Goal: Information Seeking & Learning: Learn about a topic

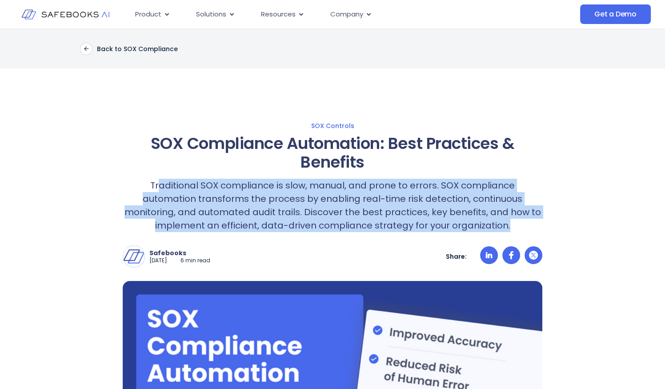
drag, startPoint x: 131, startPoint y: 186, endPoint x: 476, endPoint y: 222, distance: 347.0
click at [476, 222] on p "Traditional SOX compliance is slow, manual, and prone to errors. SOX compliance…" at bounding box center [333, 205] width 420 height 53
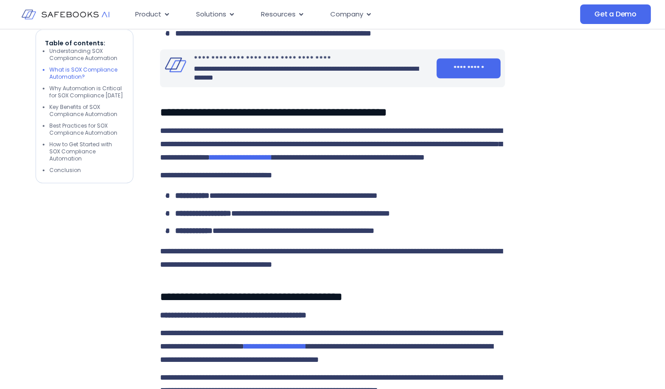
scroll to position [733, 0]
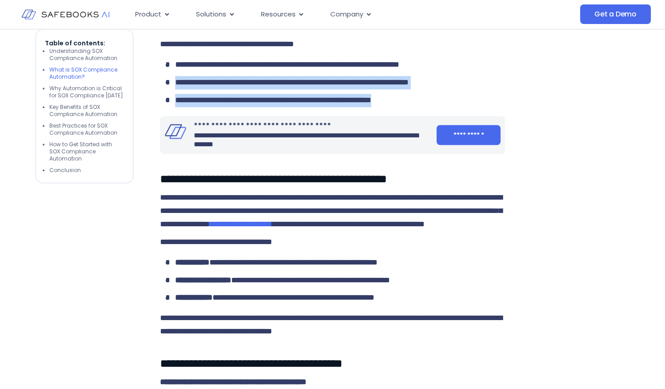
drag, startPoint x: 177, startPoint y: 119, endPoint x: 451, endPoint y: 133, distance: 274.3
click at [451, 107] on ul "**********" at bounding box center [332, 82] width 345 height 49
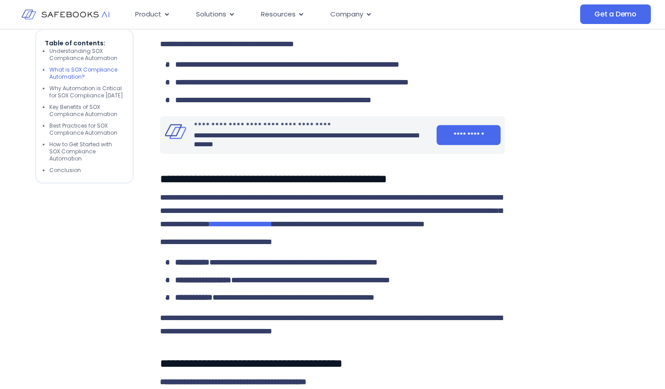
drag, startPoint x: 451, startPoint y: 133, endPoint x: 570, endPoint y: 159, distance: 121.3
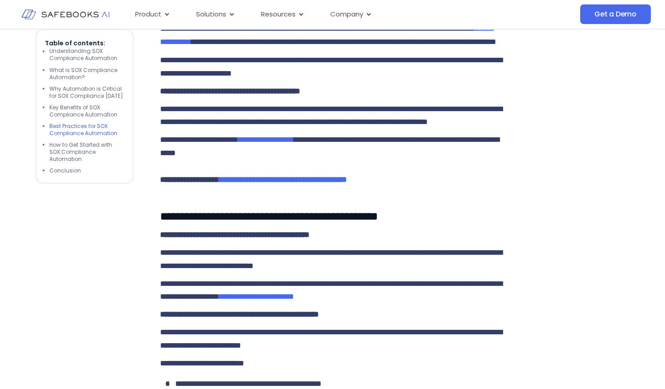
scroll to position [2001, 0]
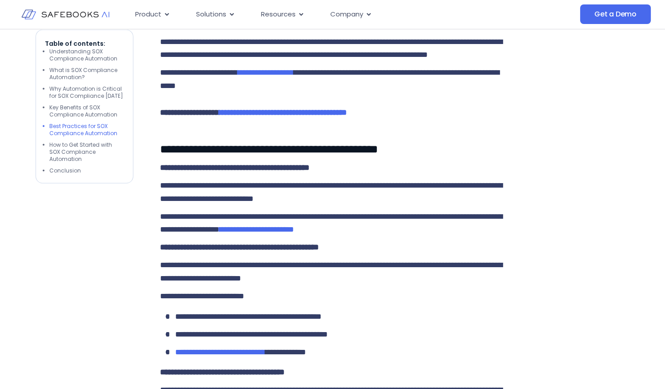
drag, startPoint x: 214, startPoint y: 165, endPoint x: 373, endPoint y: 173, distance: 159.0
click at [373, 13] on p "**********" at bounding box center [332, 0] width 345 height 27
drag, startPoint x: 373, startPoint y: 173, endPoint x: 454, endPoint y: 188, distance: 83.1
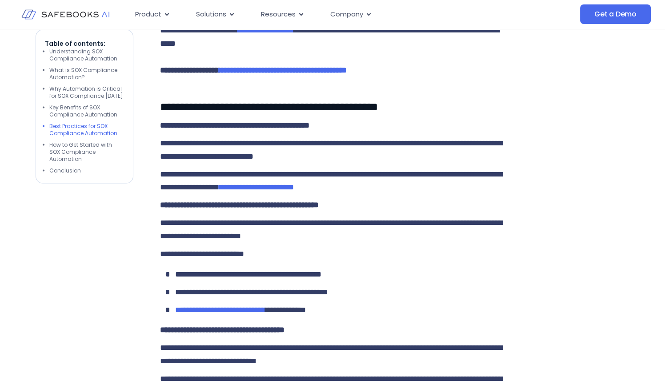
scroll to position [2068, 0]
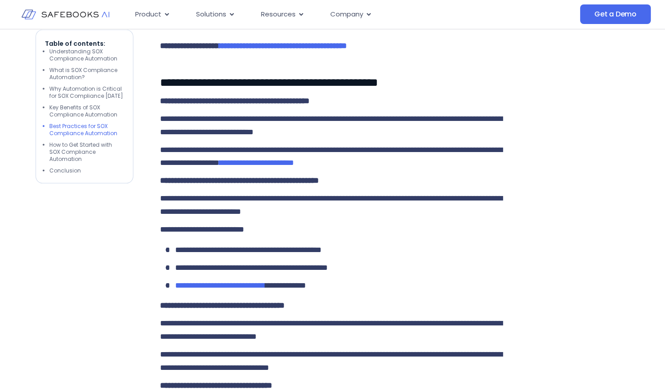
drag, startPoint x: 248, startPoint y: 56, endPoint x: 393, endPoint y: 83, distance: 147.4
drag, startPoint x: 393, startPoint y: 83, endPoint x: 434, endPoint y: 110, distance: 49.1
drag, startPoint x: 162, startPoint y: 149, endPoint x: 289, endPoint y: 175, distance: 129.4
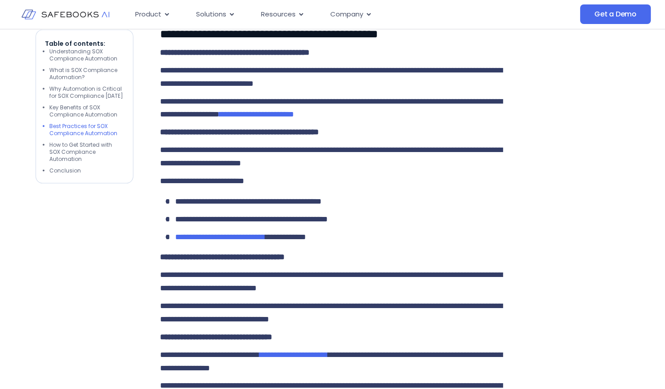
scroll to position [2135, 0]
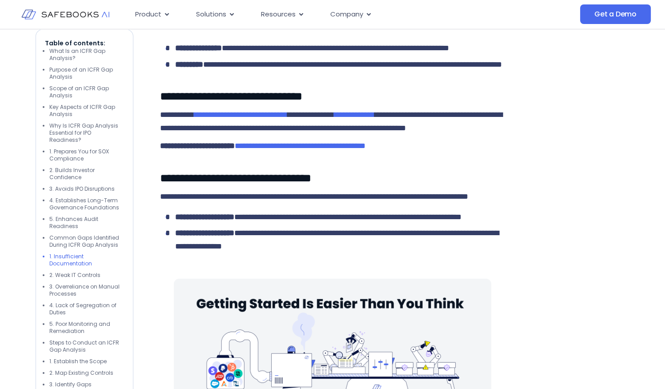
scroll to position [3268, 0]
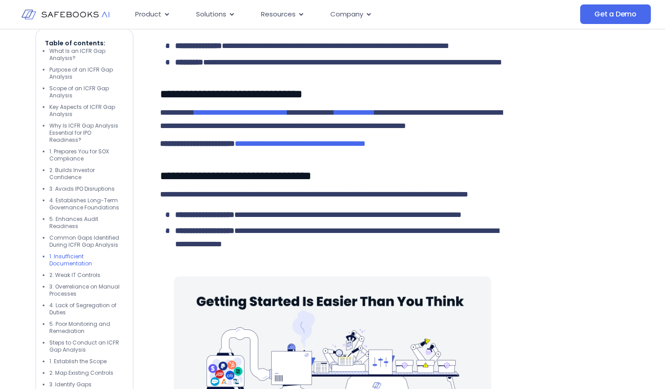
drag, startPoint x: 220, startPoint y: 199, endPoint x: 428, endPoint y: 211, distance: 208.9
drag, startPoint x: 428, startPoint y: 211, endPoint x: 538, endPoint y: 212, distance: 109.8
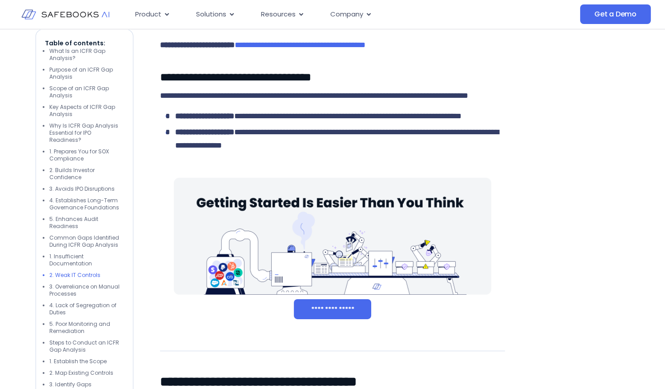
scroll to position [3402, 0]
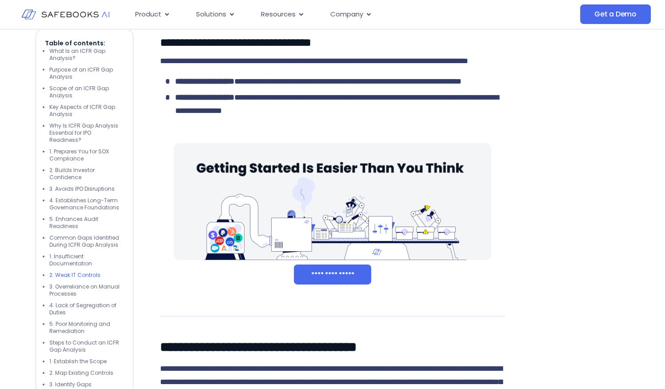
drag, startPoint x: 198, startPoint y: 130, endPoint x: 479, endPoint y: 124, distance: 280.2
drag, startPoint x: 479, startPoint y: 124, endPoint x: 529, endPoint y: 170, distance: 68.3
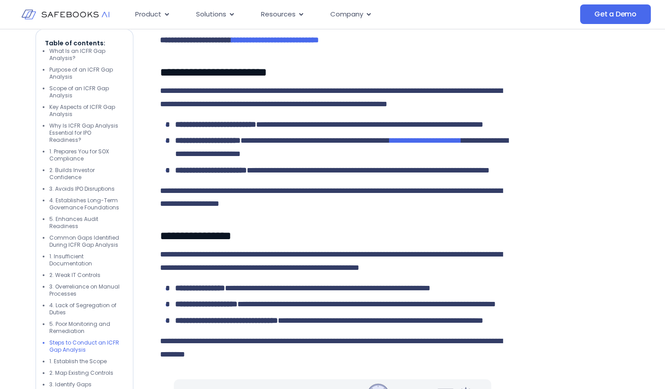
scroll to position [4002, 0]
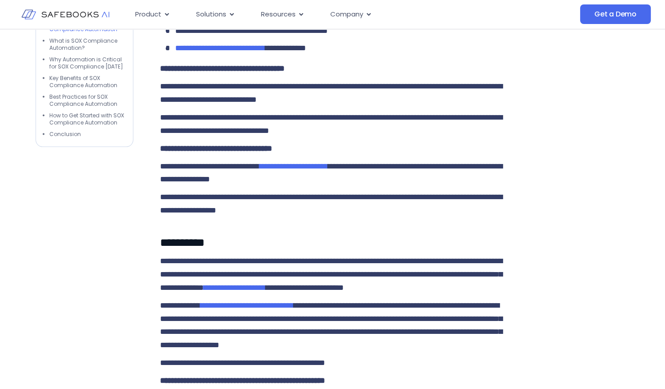
drag, startPoint x: 0, startPoint y: 0, endPoint x: 82, endPoint y: 13, distance: 82.9
click at [82, 13] on img at bounding box center [65, 14] width 88 height 25
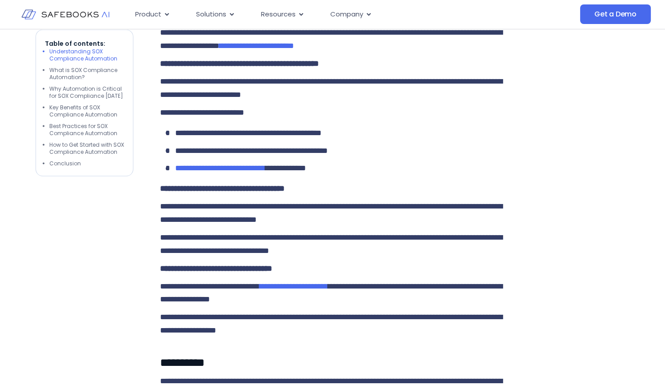
scroll to position [1640, 0]
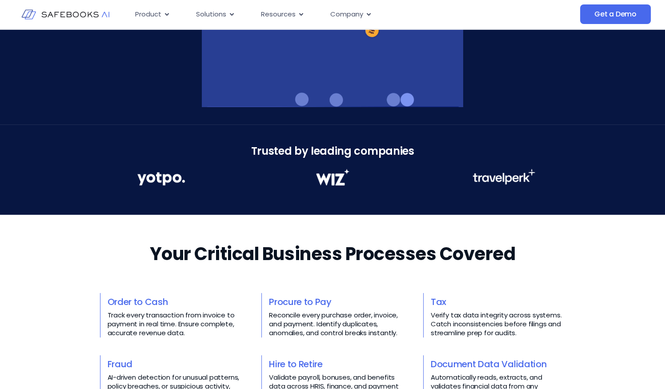
scroll to position [400, 0]
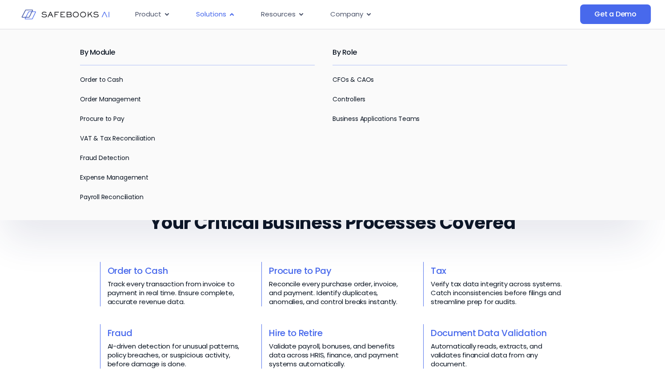
click at [234, 16] on icon "Menu" at bounding box center [232, 14] width 7 height 7
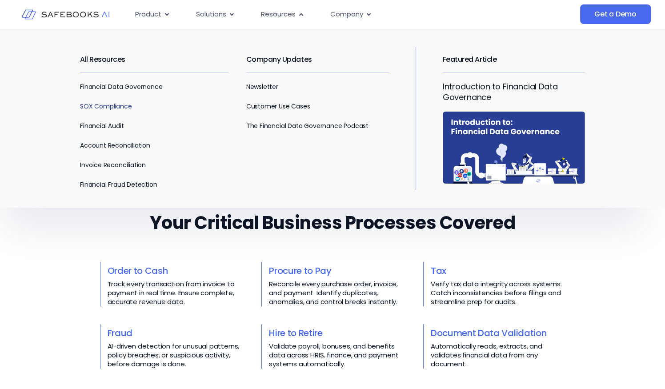
click at [107, 105] on link "SOX Compliance" at bounding box center [106, 106] width 52 height 9
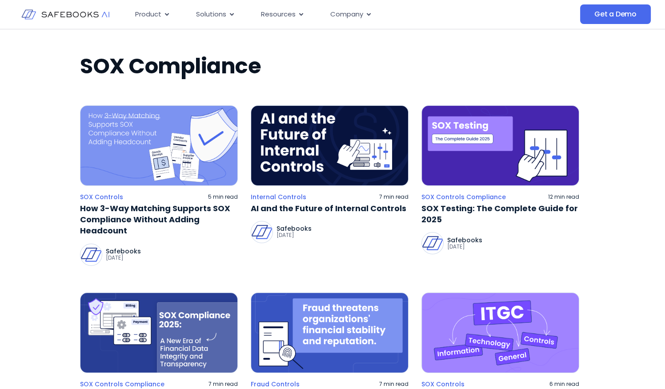
scroll to position [133, 0]
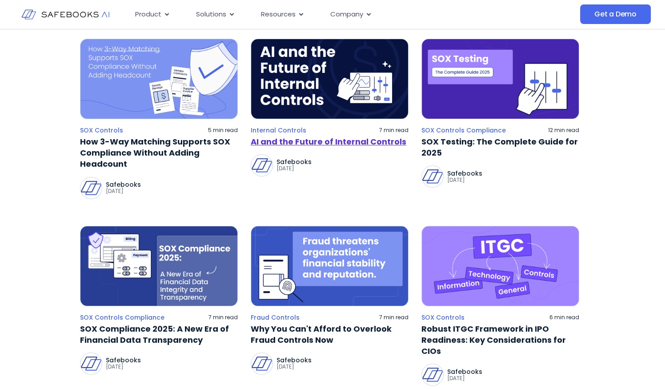
click at [272, 140] on link "AI and the Future of Internal Controls" at bounding box center [330, 141] width 158 height 11
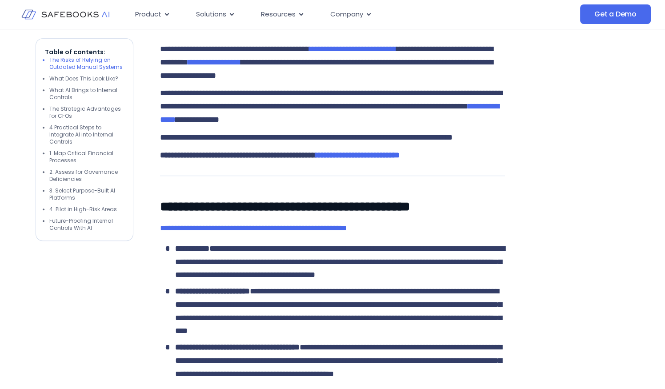
scroll to position [400, 0]
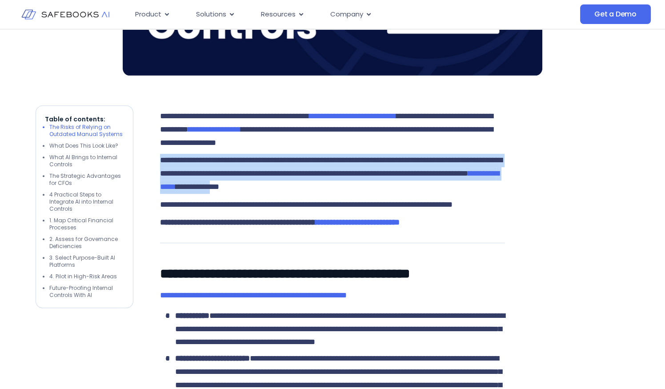
drag, startPoint x: 161, startPoint y: 145, endPoint x: 391, endPoint y: 176, distance: 232.0
click at [391, 176] on p "**********" at bounding box center [332, 174] width 345 height 40
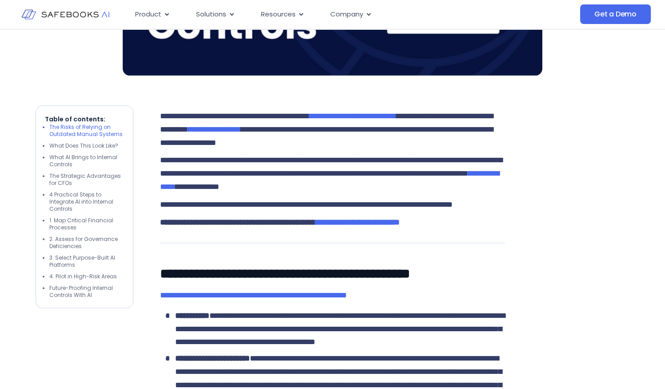
drag, startPoint x: 391, startPoint y: 176, endPoint x: 563, endPoint y: 182, distance: 171.8
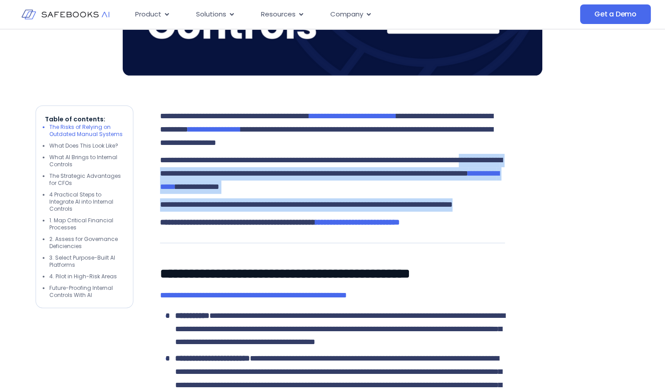
drag, startPoint x: 187, startPoint y: 155, endPoint x: 510, endPoint y: 200, distance: 325.5
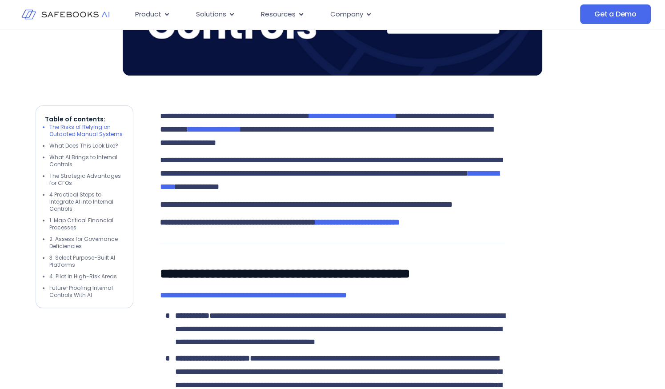
drag, startPoint x: 510, startPoint y: 200, endPoint x: 515, endPoint y: 257, distance: 57.1
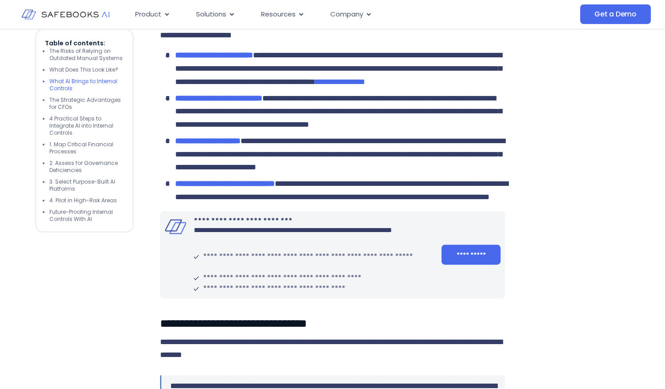
scroll to position [1267, 0]
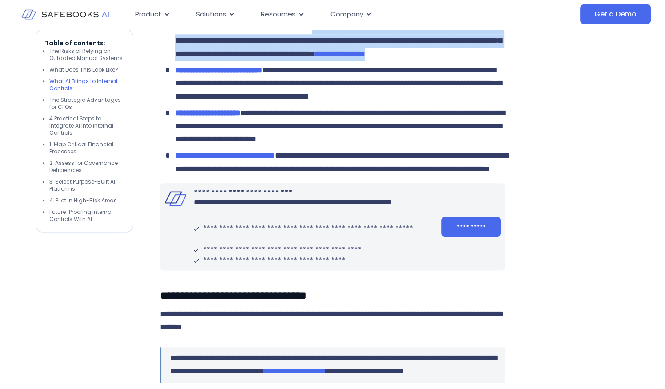
drag, startPoint x: 353, startPoint y: 96, endPoint x: 364, endPoint y: 137, distance: 43.3
click at [364, 61] on li "**********" at bounding box center [335, 41] width 341 height 40
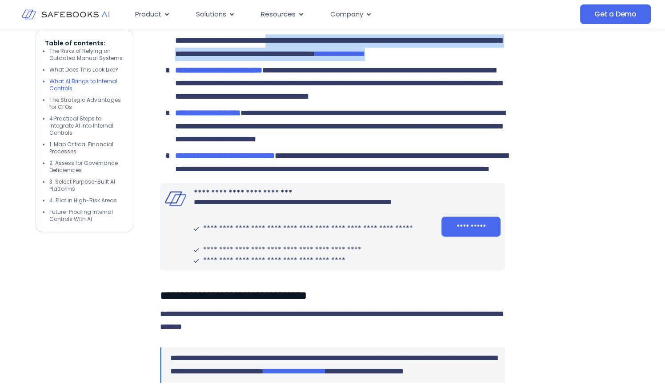
drag, startPoint x: 411, startPoint y: 106, endPoint x: 484, endPoint y: 130, distance: 76.8
click at [484, 61] on li "**********" at bounding box center [335, 41] width 341 height 40
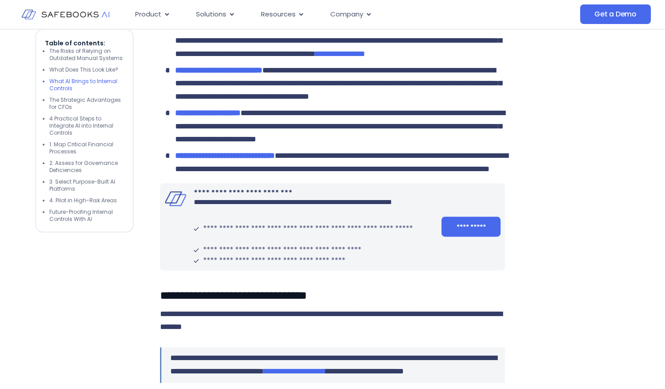
drag, startPoint x: 484, startPoint y: 130, endPoint x: 535, endPoint y: 149, distance: 55.2
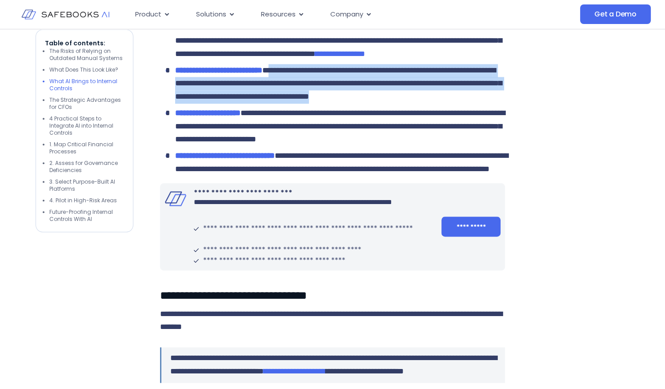
drag, startPoint x: 305, startPoint y: 151, endPoint x: 327, endPoint y: 190, distance: 44.8
click at [327, 104] on li "**********" at bounding box center [335, 84] width 341 height 40
drag, startPoint x: 215, startPoint y: 167, endPoint x: 268, endPoint y: 186, distance: 56.7
click at [268, 104] on li "**********" at bounding box center [335, 84] width 341 height 40
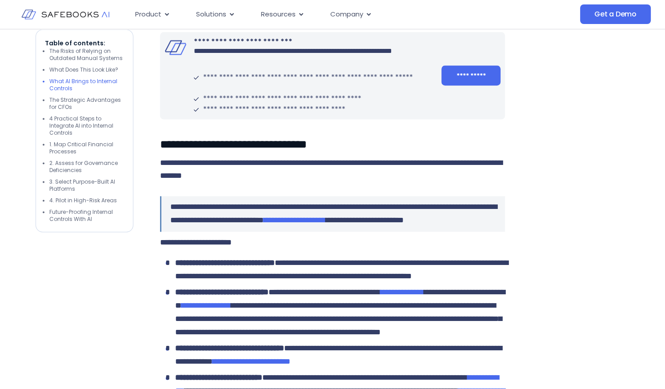
scroll to position [1400, 0]
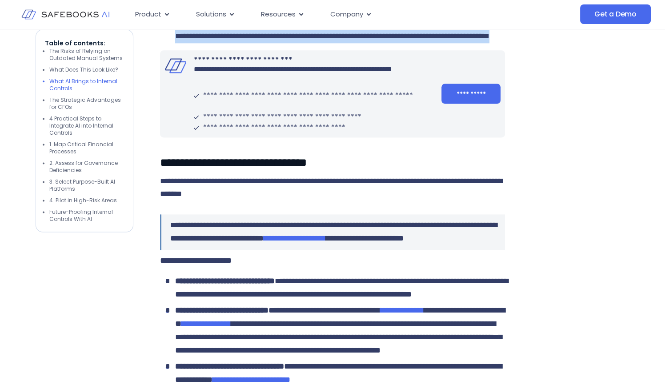
drag, startPoint x: 326, startPoint y: 117, endPoint x: 450, endPoint y: 153, distance: 129.1
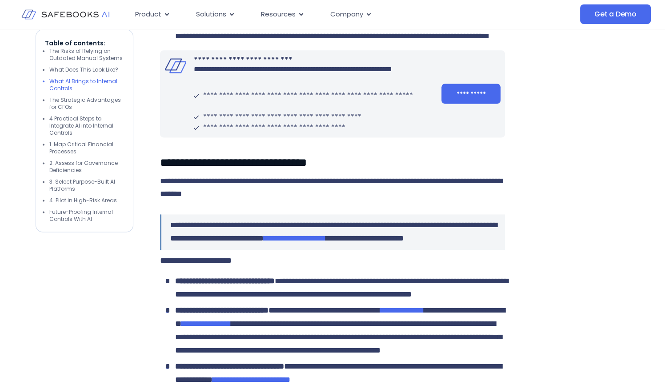
drag, startPoint x: 450, startPoint y: 153, endPoint x: 530, endPoint y: 151, distance: 80.1
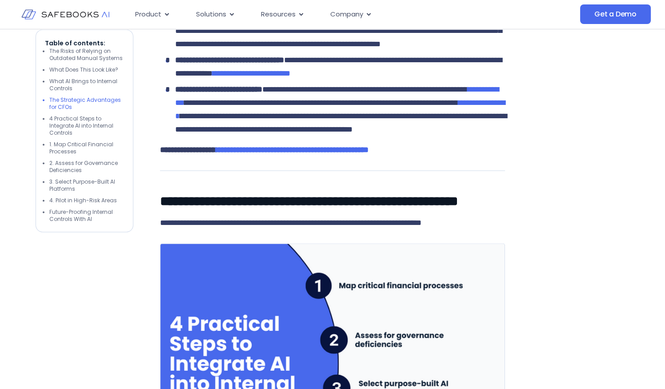
scroll to position [1734, 0]
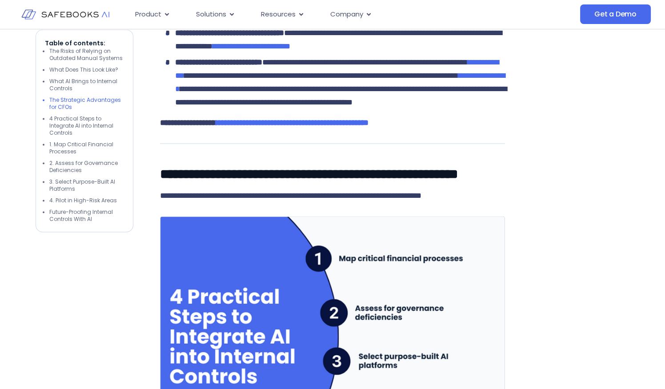
drag, startPoint x: 174, startPoint y: 69, endPoint x: 315, endPoint y: 93, distance: 142.6
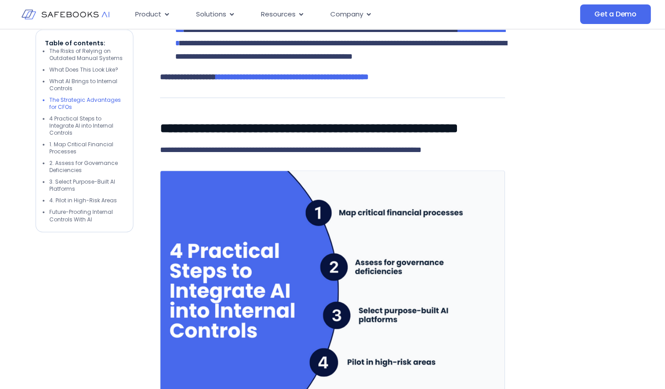
scroll to position [1801, 0]
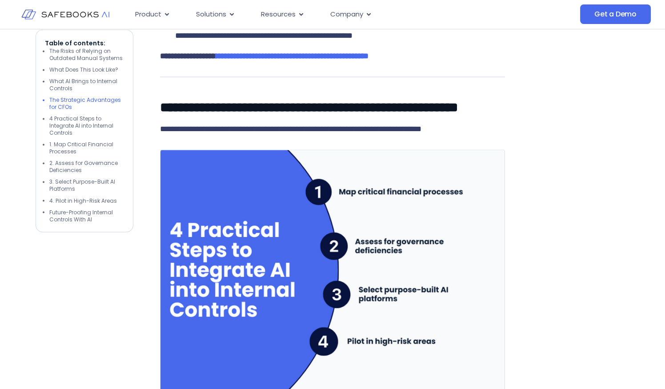
drag, startPoint x: 332, startPoint y: 113, endPoint x: 449, endPoint y: 127, distance: 117.9
drag, startPoint x: 449, startPoint y: 127, endPoint x: 538, endPoint y: 131, distance: 88.6
click at [538, 131] on div at bounding box center [581, 84] width 98 height 2759
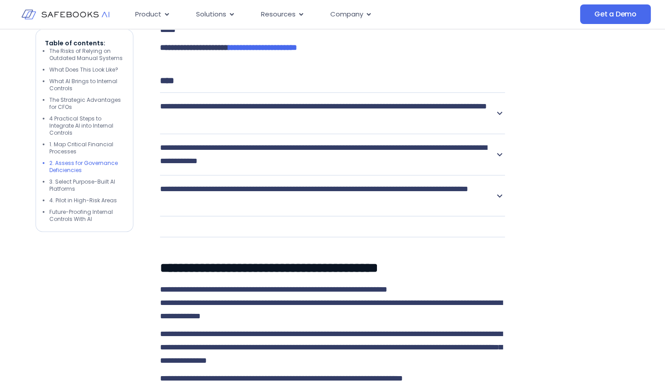
scroll to position [2735, 0]
drag, startPoint x: 158, startPoint y: 184, endPoint x: 245, endPoint y: 229, distance: 97.9
drag, startPoint x: 198, startPoint y: 194, endPoint x: 233, endPoint y: 221, distance: 44.7
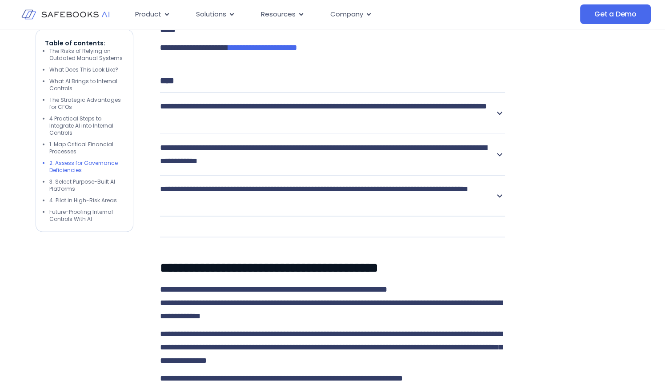
drag, startPoint x: 161, startPoint y: 242, endPoint x: 246, endPoint y: 262, distance: 87.4
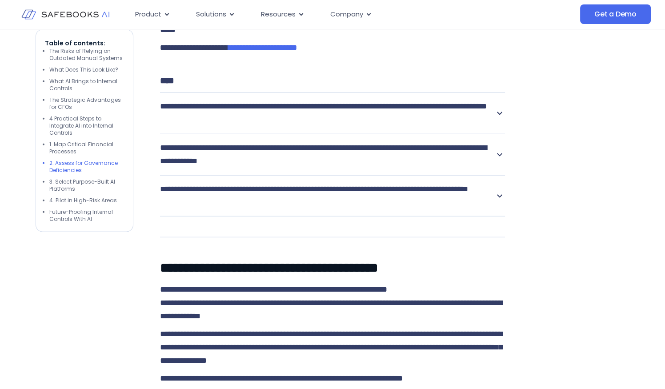
drag, startPoint x: 160, startPoint y: 242, endPoint x: 240, endPoint y: 268, distance: 84.0
drag, startPoint x: 240, startPoint y: 268, endPoint x: 312, endPoint y: 278, distance: 72.8
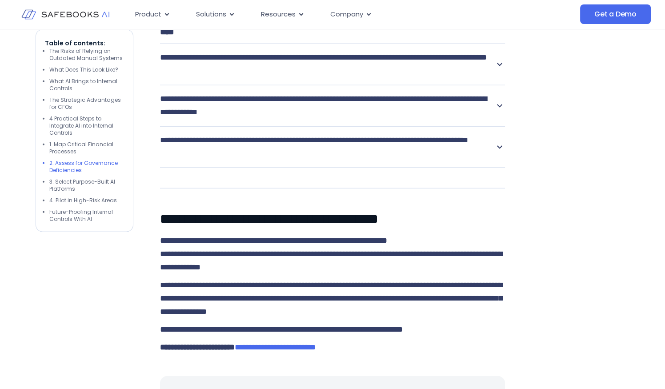
scroll to position [2801, 0]
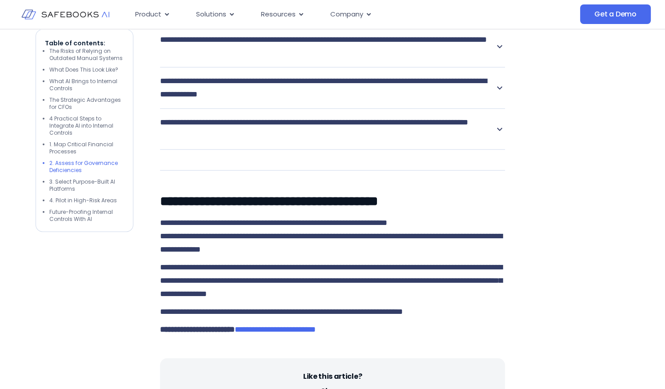
drag, startPoint x: 161, startPoint y: 189, endPoint x: 249, endPoint y: 196, distance: 88.3
drag, startPoint x: 249, startPoint y: 196, endPoint x: 338, endPoint y: 209, distance: 90.4
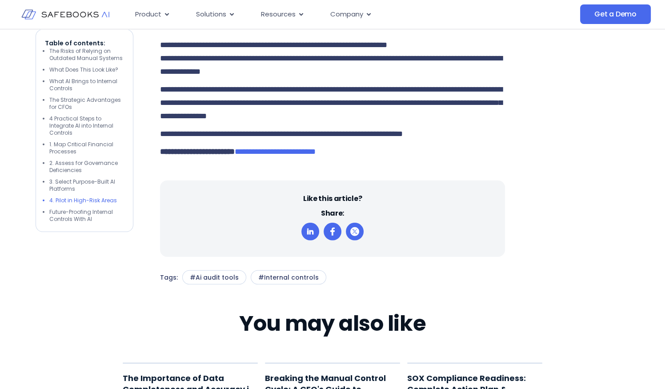
scroll to position [3001, 0]
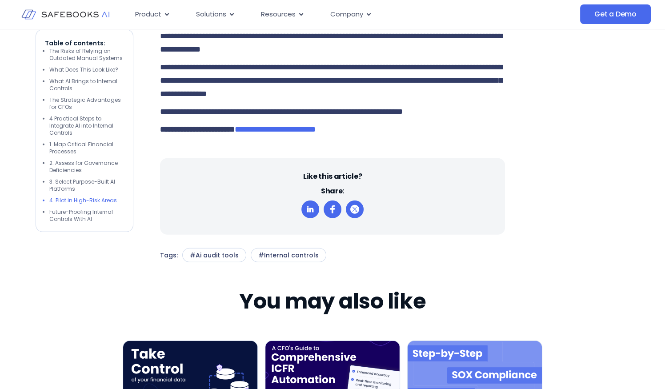
drag, startPoint x: 162, startPoint y: 237, endPoint x: 275, endPoint y: 248, distance: 113.5
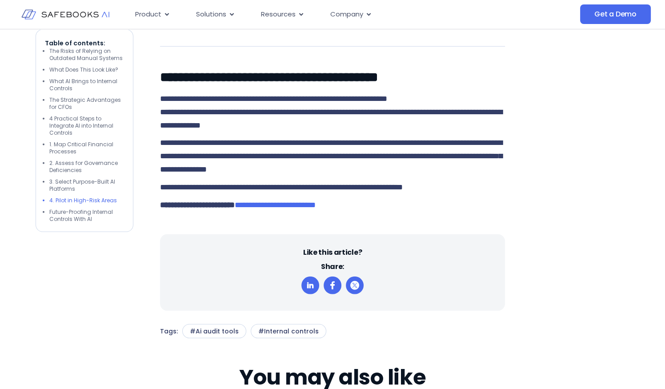
drag, startPoint x: 275, startPoint y: 248, endPoint x: 325, endPoint y: 253, distance: 49.7
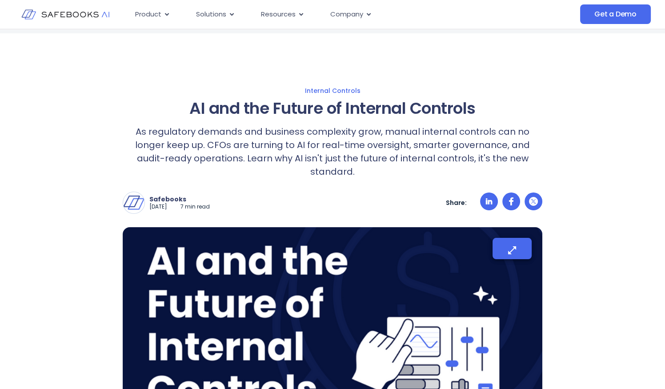
scroll to position [0, 0]
